Goal: Navigation & Orientation: Find specific page/section

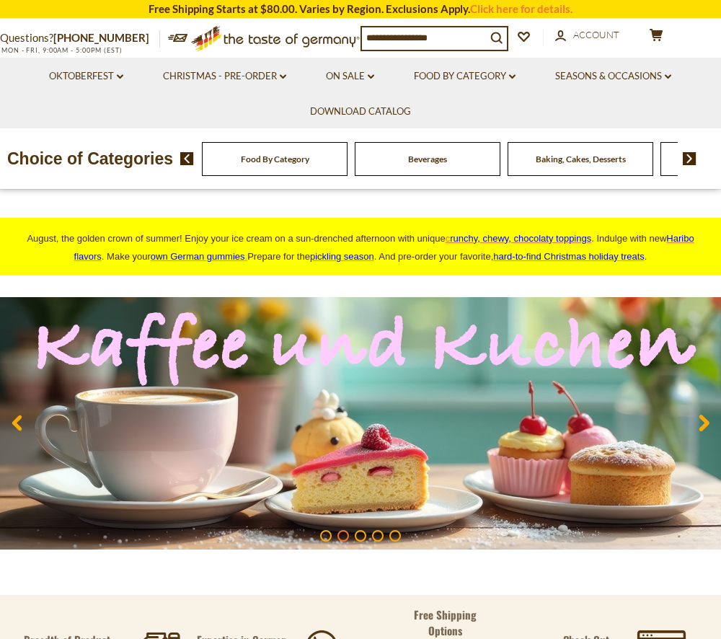
click at [702, 423] on icon at bounding box center [704, 423] width 11 height 17
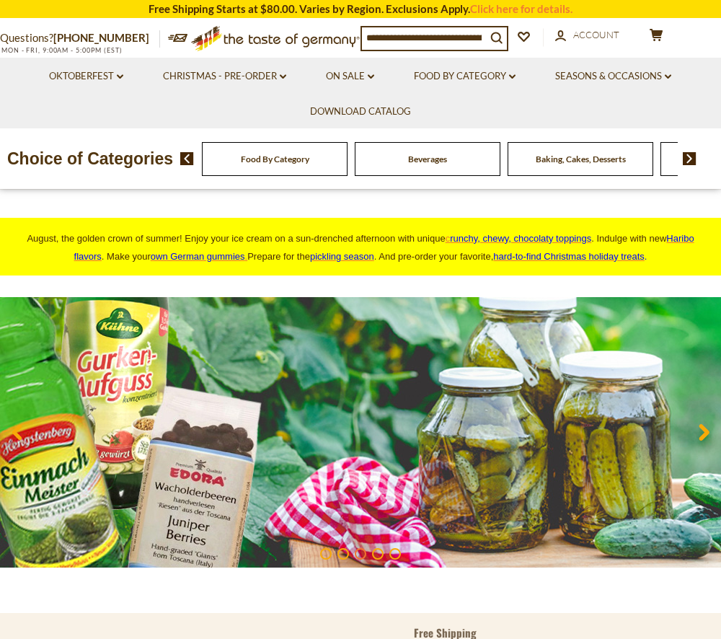
click at [348, 176] on div "Baking, Cakes, Desserts" at bounding box center [275, 159] width 146 height 34
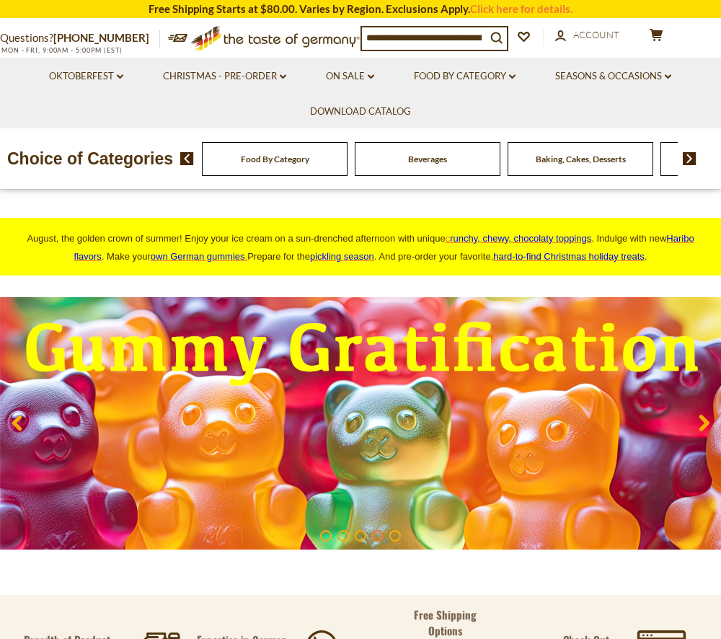
click at [570, 164] on span "Baking, Cakes, Desserts" at bounding box center [581, 159] width 90 height 11
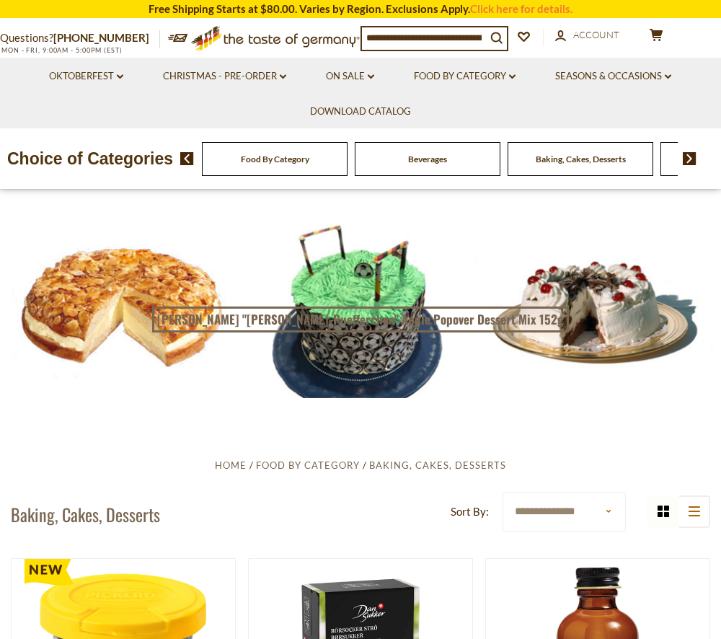
click at [162, 327] on div at bounding box center [360, 308] width 721 height 180
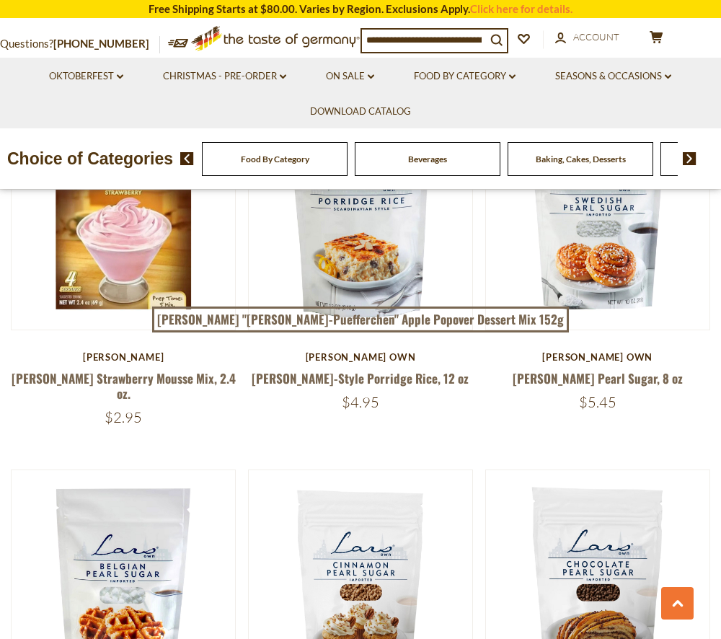
scroll to position [2740, 0]
